Goal: Information Seeking & Learning: Learn about a topic

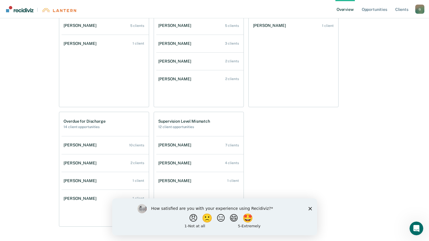
scroll to position [237, 0]
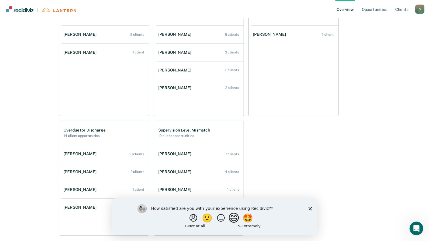
click at [235, 218] on button "😄" at bounding box center [233, 217] width 13 height 11
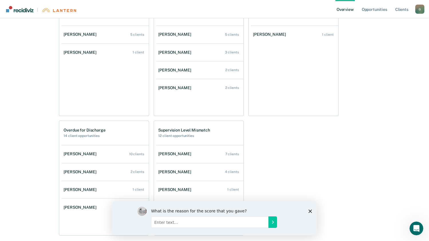
click at [261, 222] on input "Enter text..." at bounding box center [209, 221] width 117 height 11
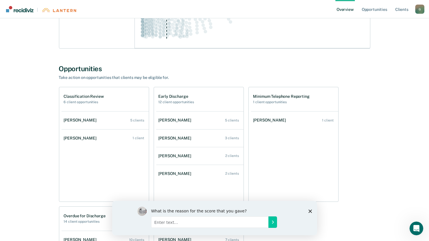
scroll to position [180, 0]
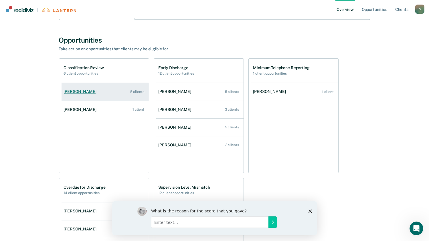
click at [73, 88] on link "[PERSON_NAME] 5 clients" at bounding box center [104, 91] width 87 height 16
